Goal: Transaction & Acquisition: Obtain resource

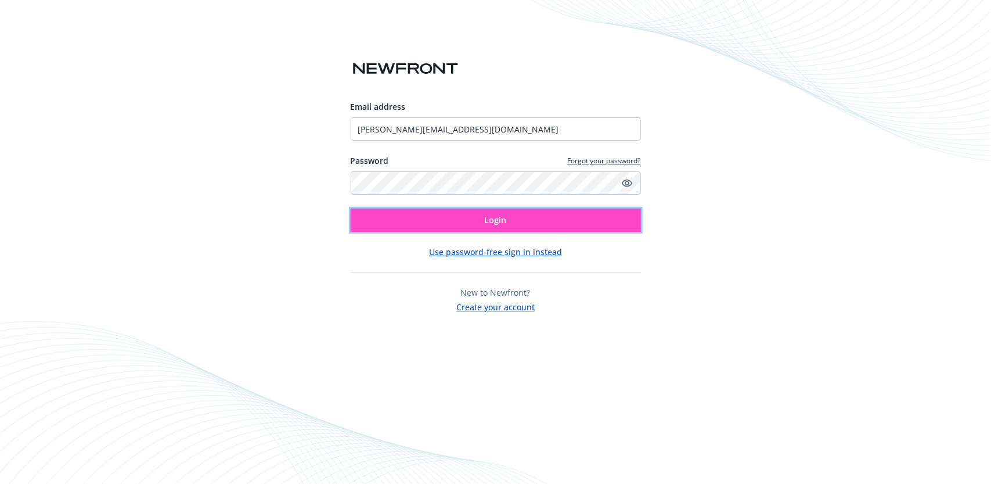
click at [500, 221] on span "Login" at bounding box center [496, 219] width 22 height 11
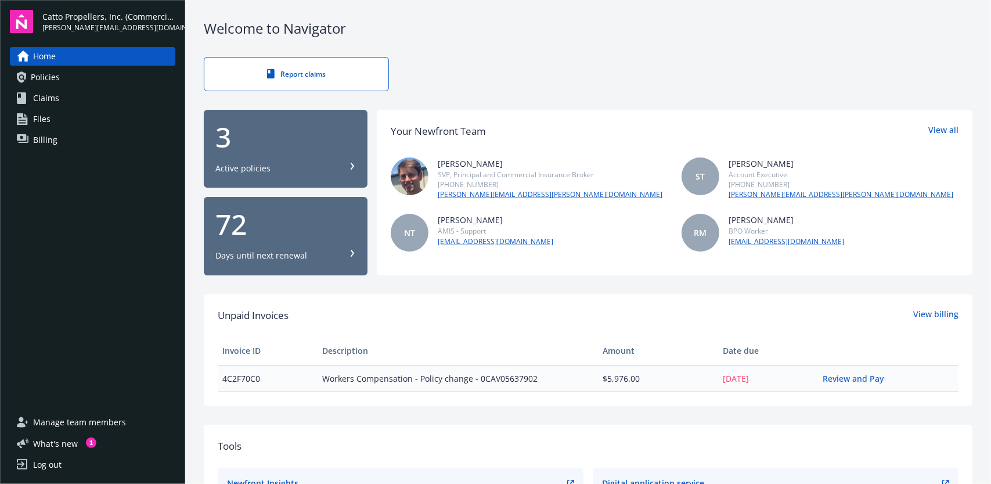
click at [810, 322] on div "Unpaid Invoices View billing Invoice ID Description Amount Date due 4C2F70C0 Wo…" at bounding box center [588, 350] width 741 height 84
click at [863, 377] on link "Review and Pay" at bounding box center [858, 378] width 70 height 11
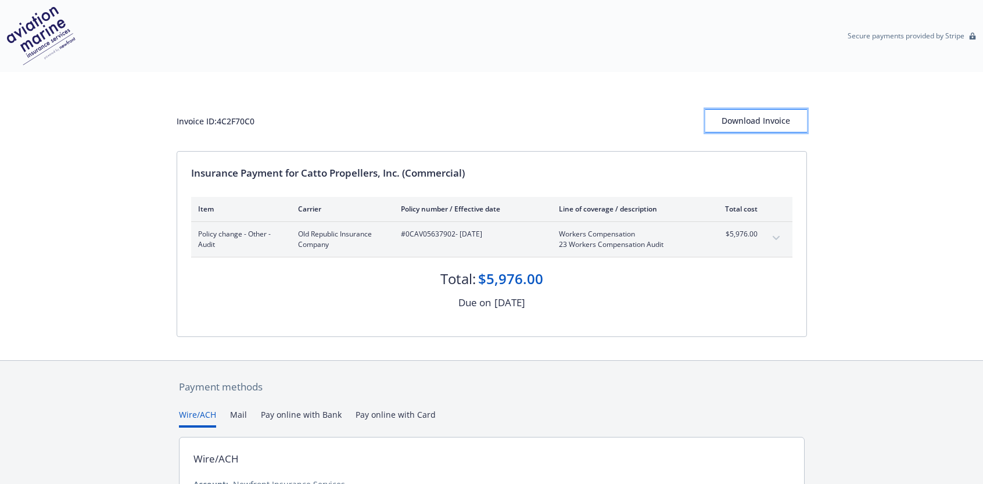
click at [764, 117] on div "Download Invoice" at bounding box center [756, 121] width 102 height 22
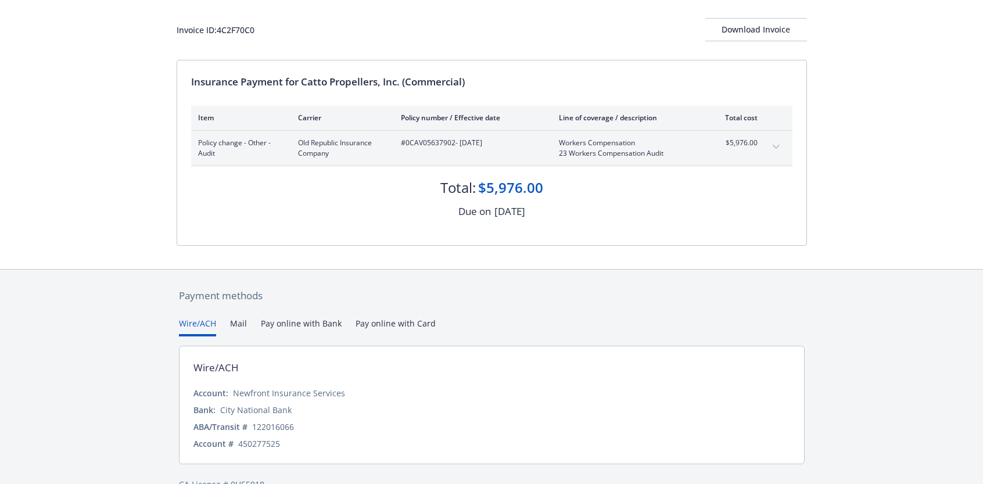
scroll to position [115, 0]
